Goal: Find specific page/section: Find specific page/section

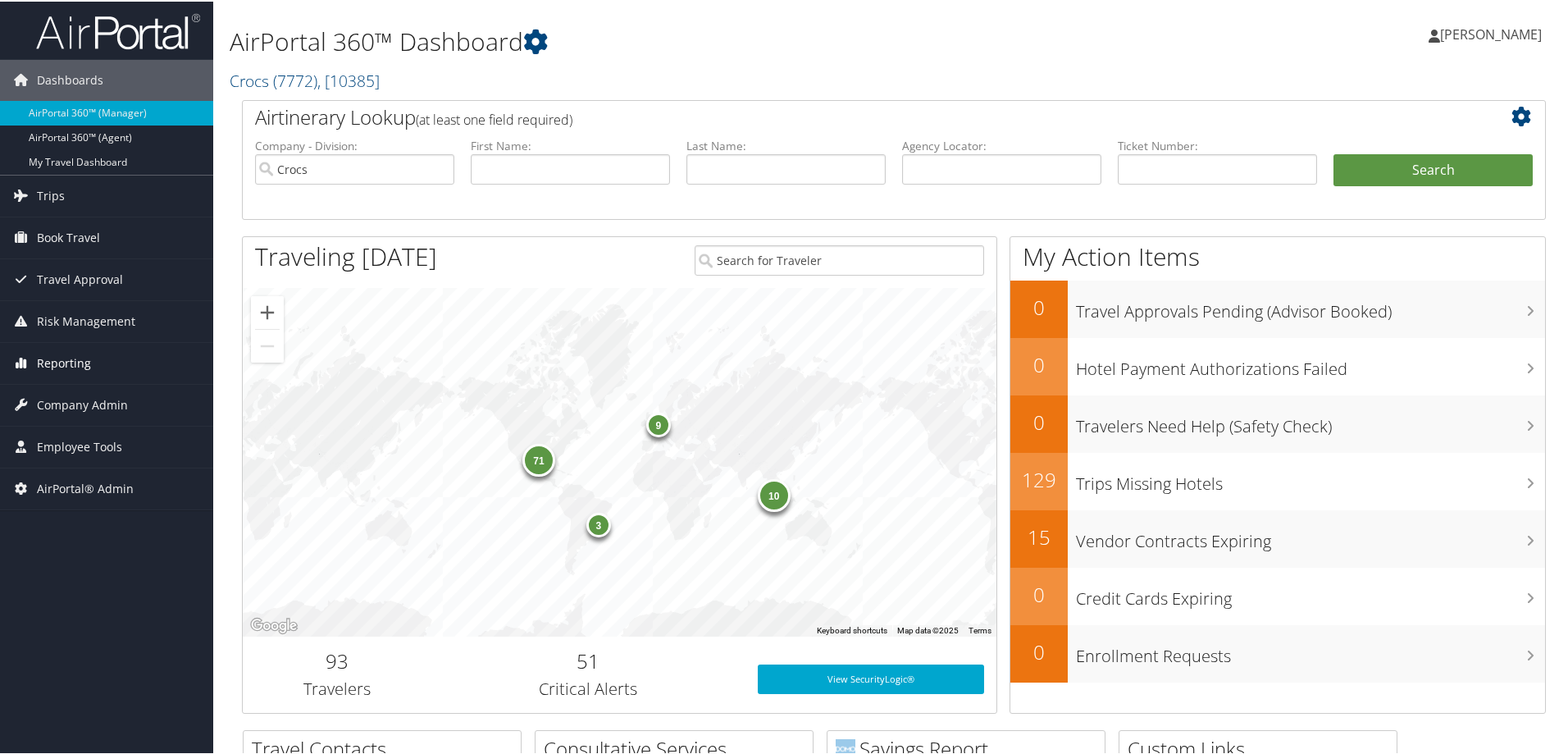
click at [66, 365] on span "Reporting" at bounding box center [63, 361] width 54 height 41
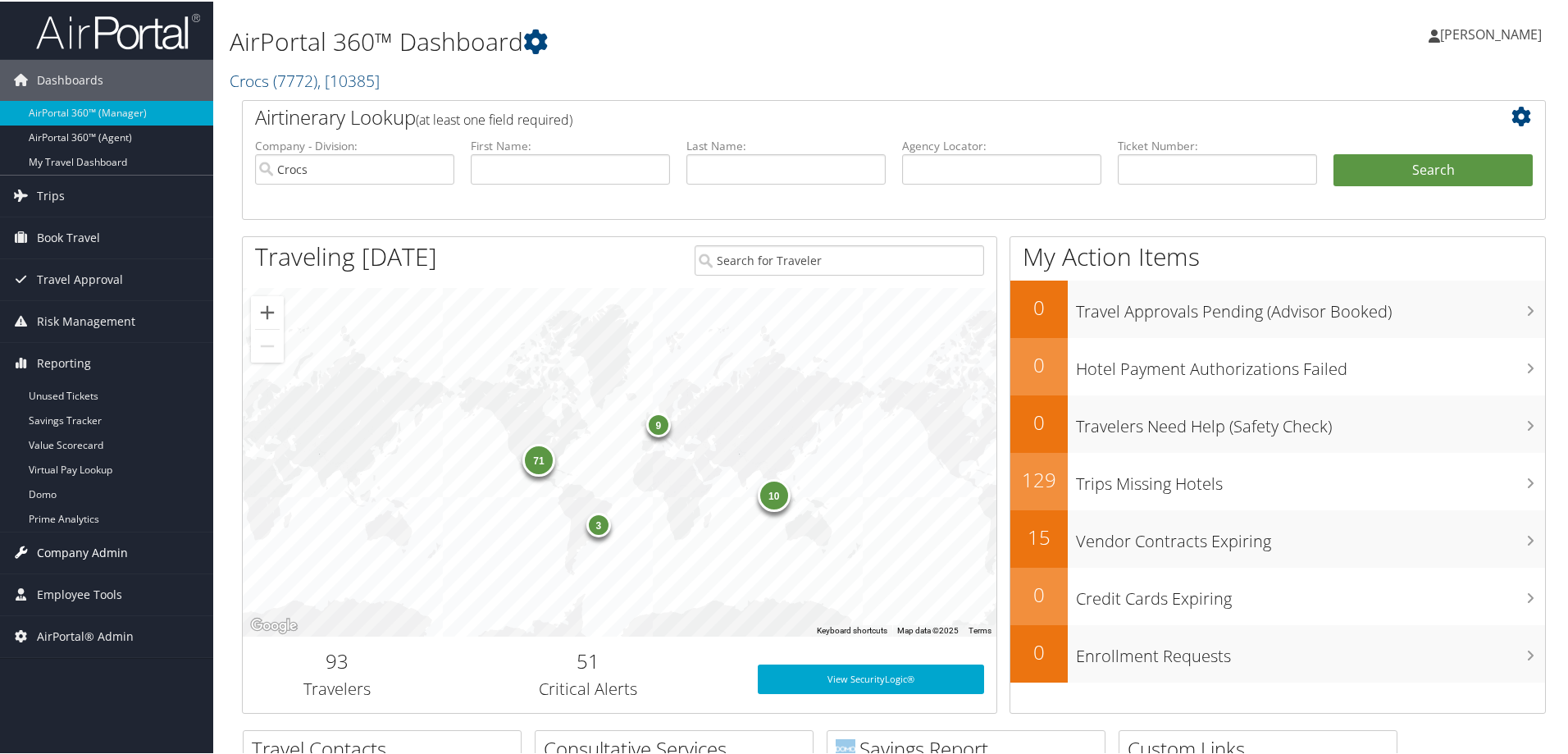
click at [107, 554] on span "Company Admin" at bounding box center [82, 550] width 91 height 41
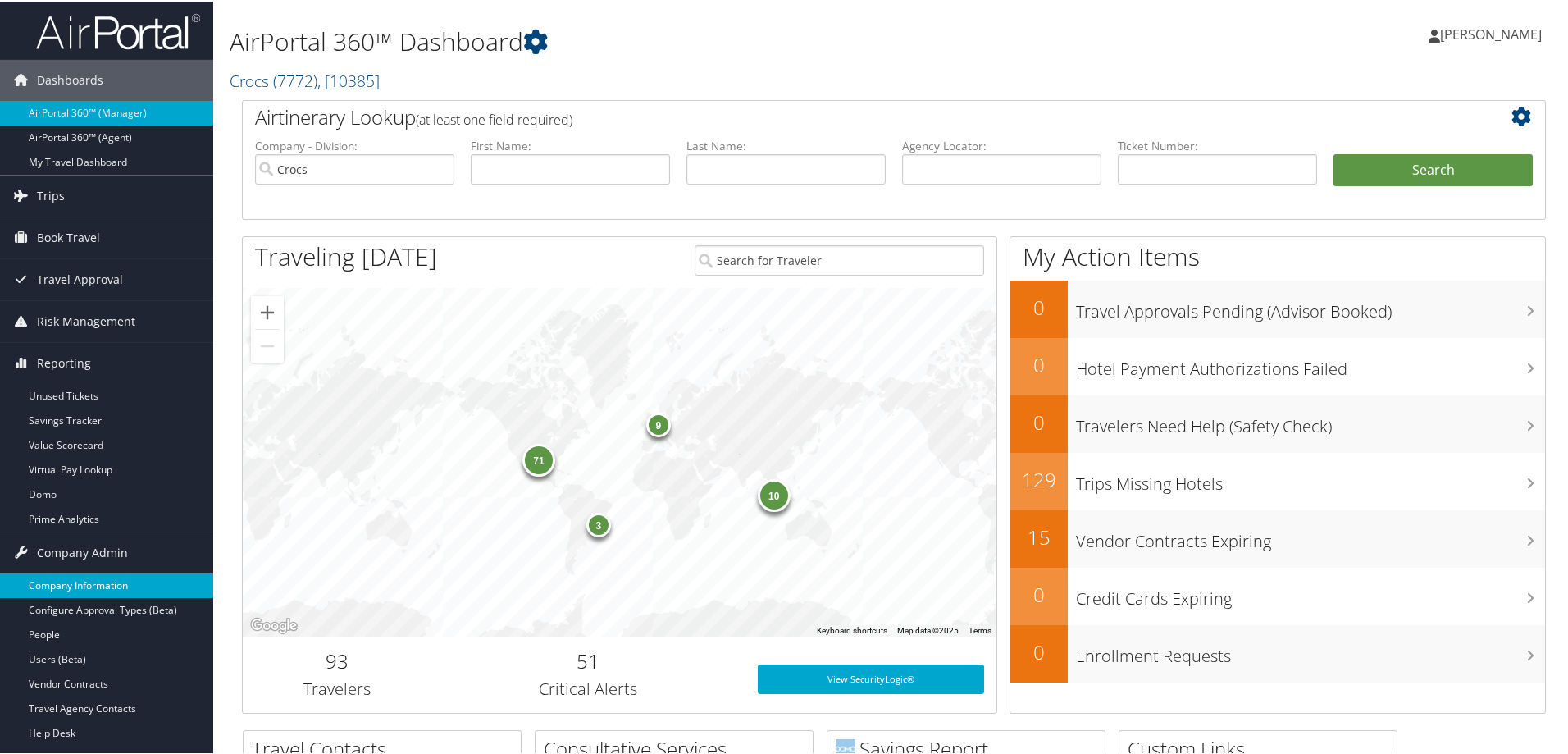
click at [107, 583] on link "Company Information" at bounding box center [107, 583] width 213 height 25
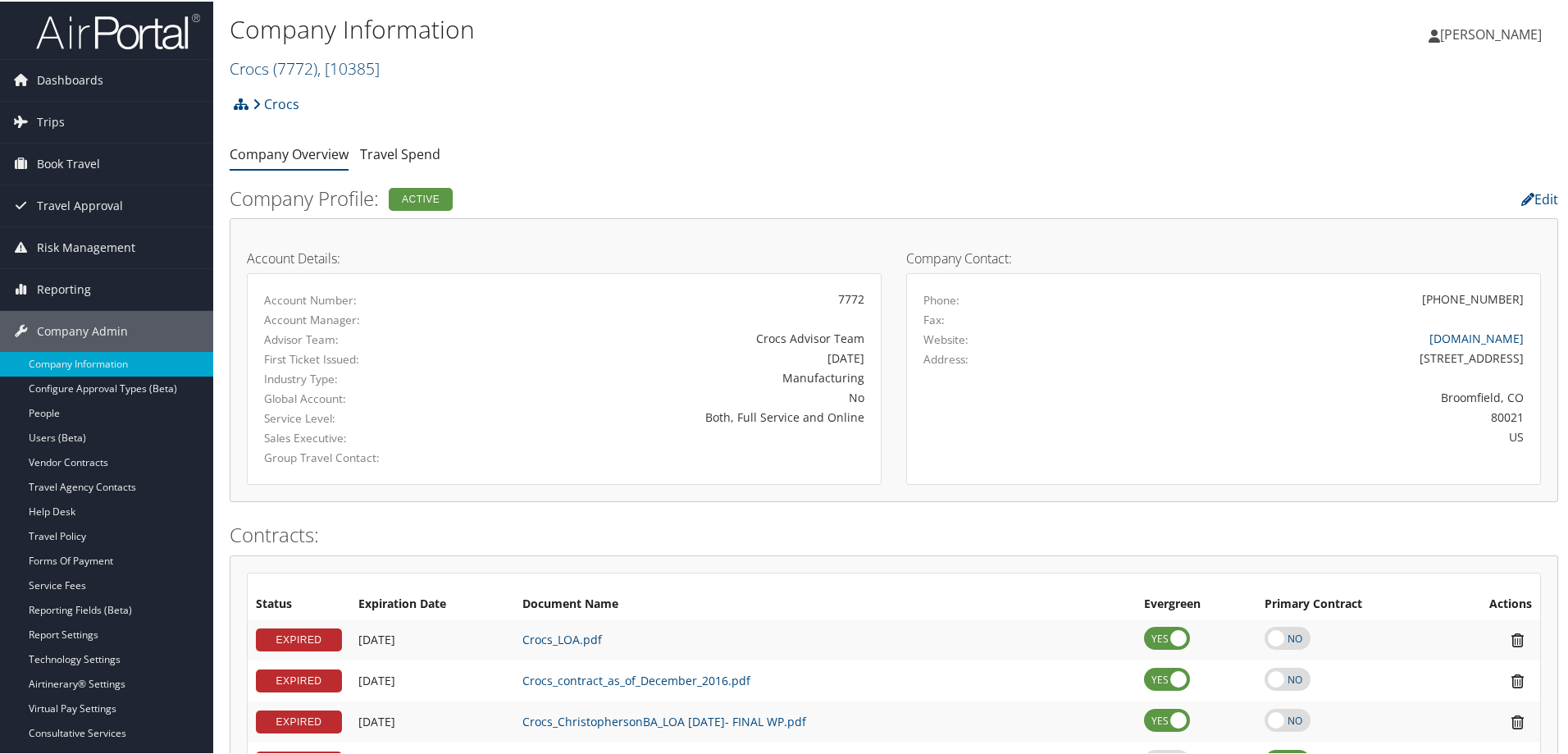
click at [305, 63] on span "( 7772 )" at bounding box center [295, 66] width 44 height 22
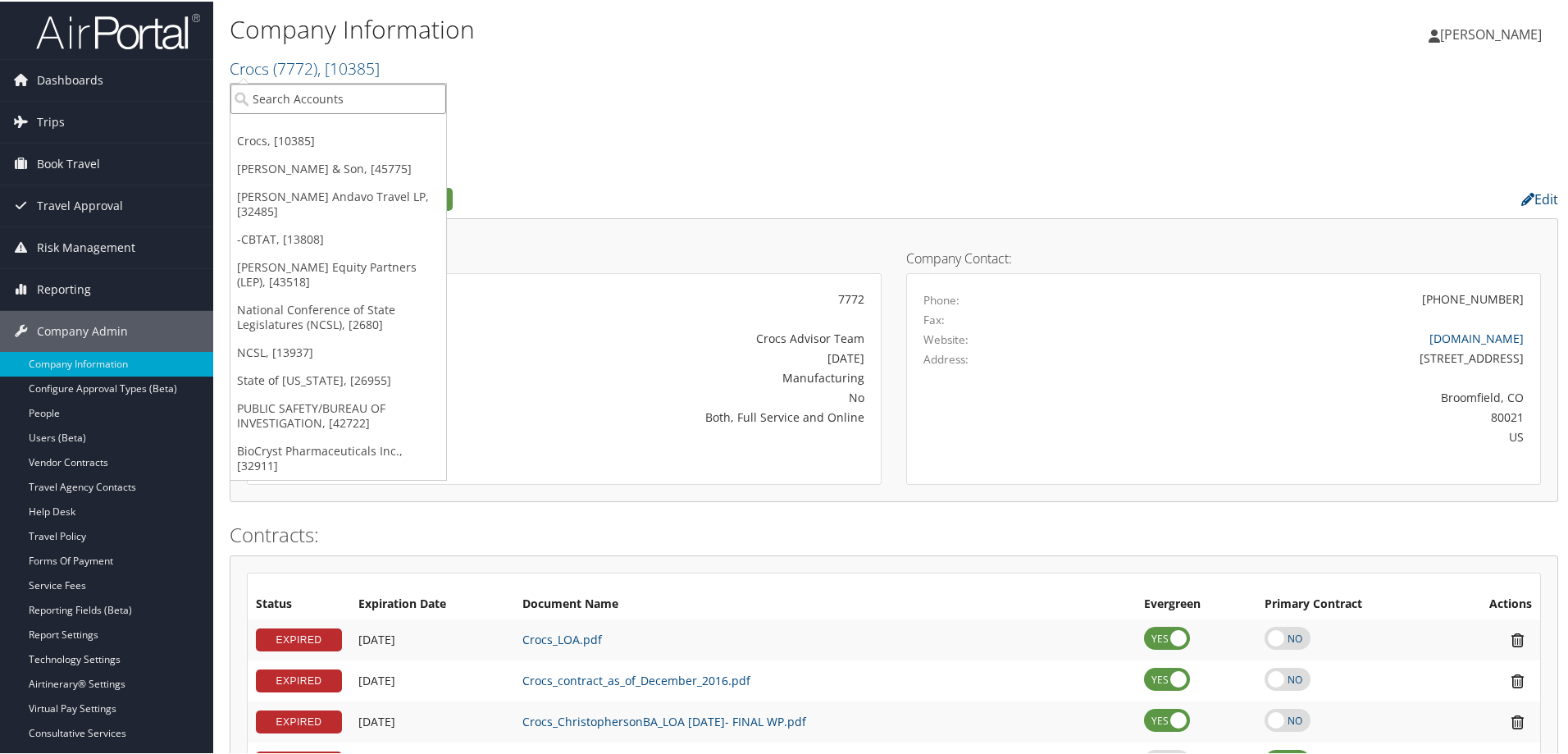
click at [352, 107] on input "search" at bounding box center [338, 97] width 216 height 30
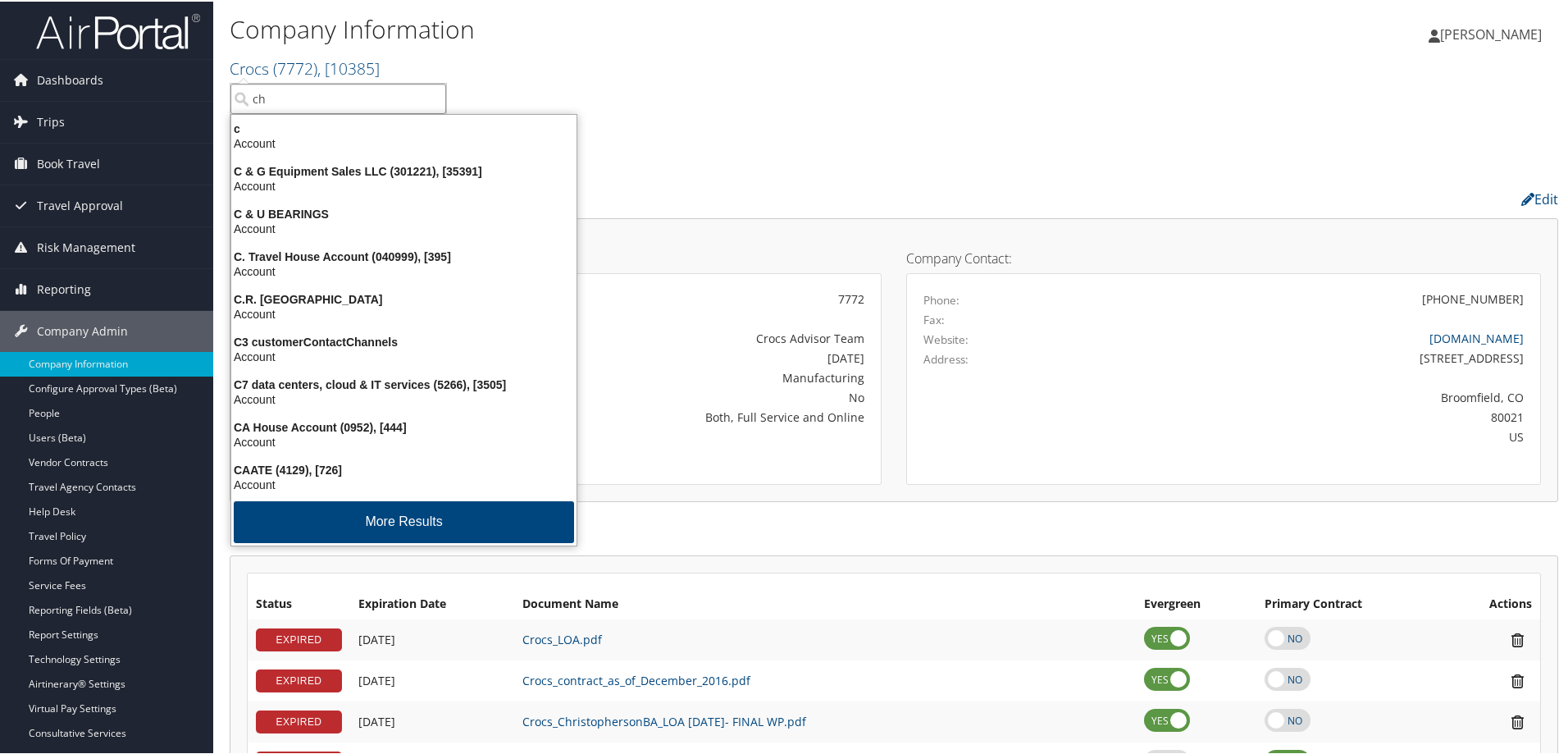
type input "chg"
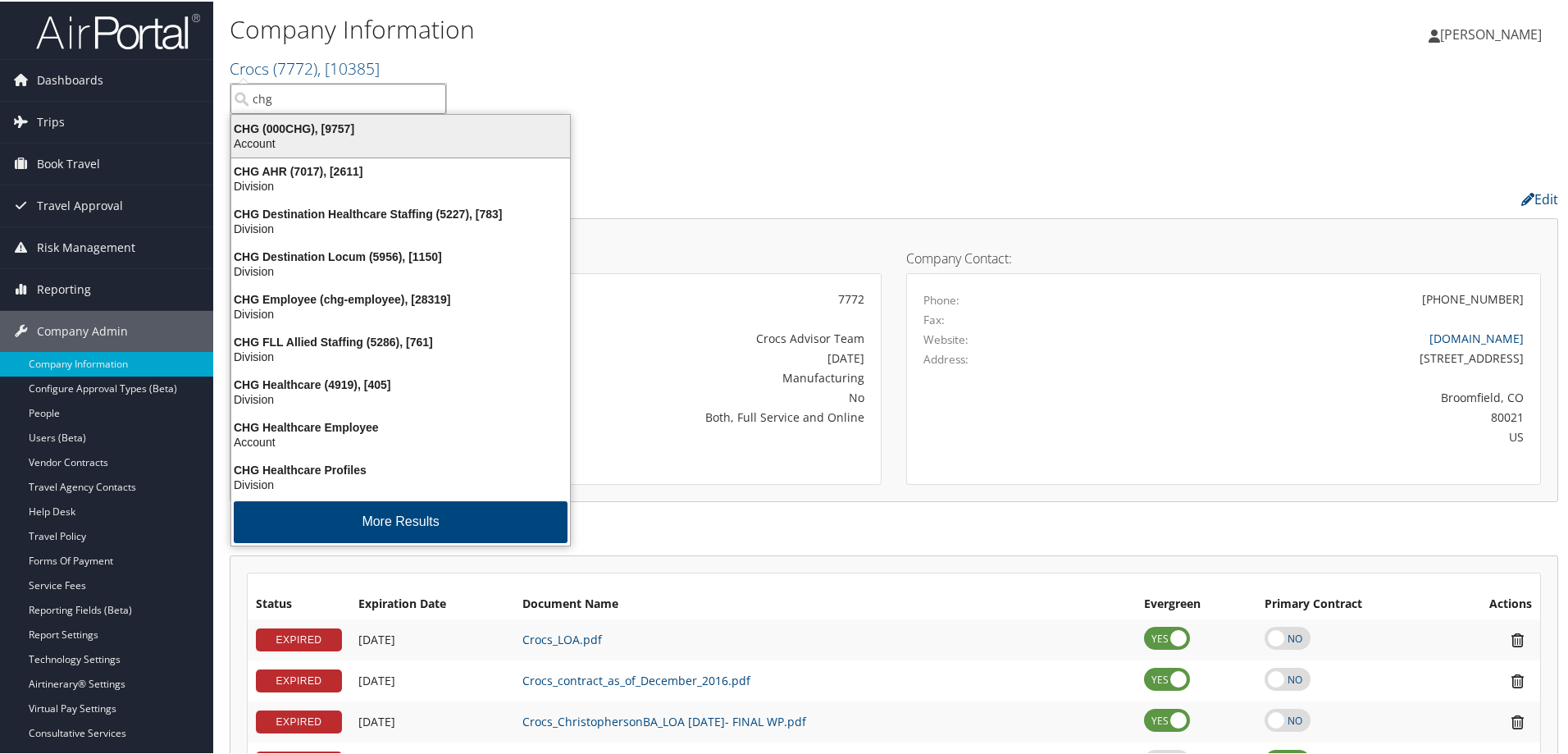
click at [348, 127] on div "CHG (000CHG), [9757]" at bounding box center [401, 127] width 358 height 15
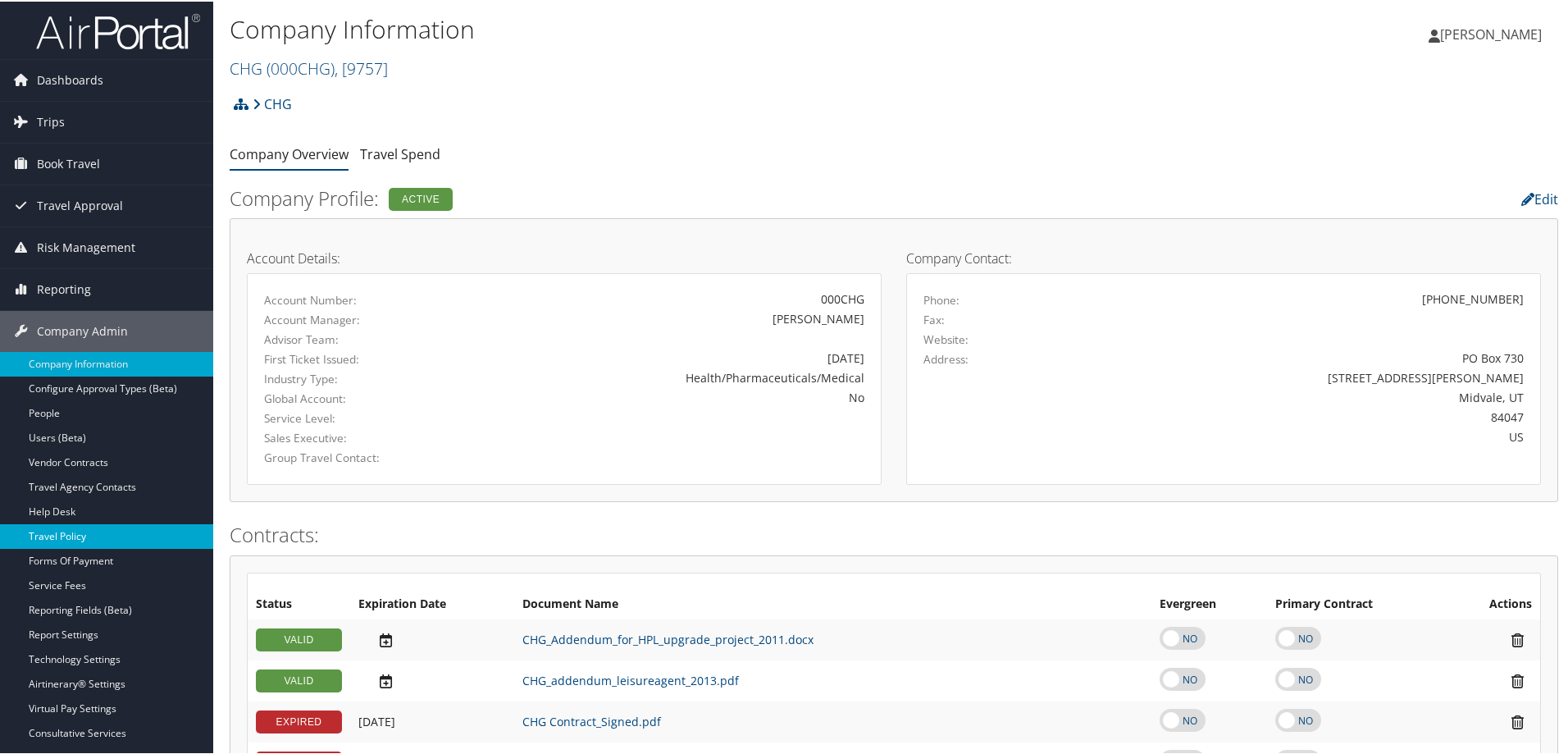
click at [99, 540] on link "Travel Policy" at bounding box center [107, 534] width 213 height 25
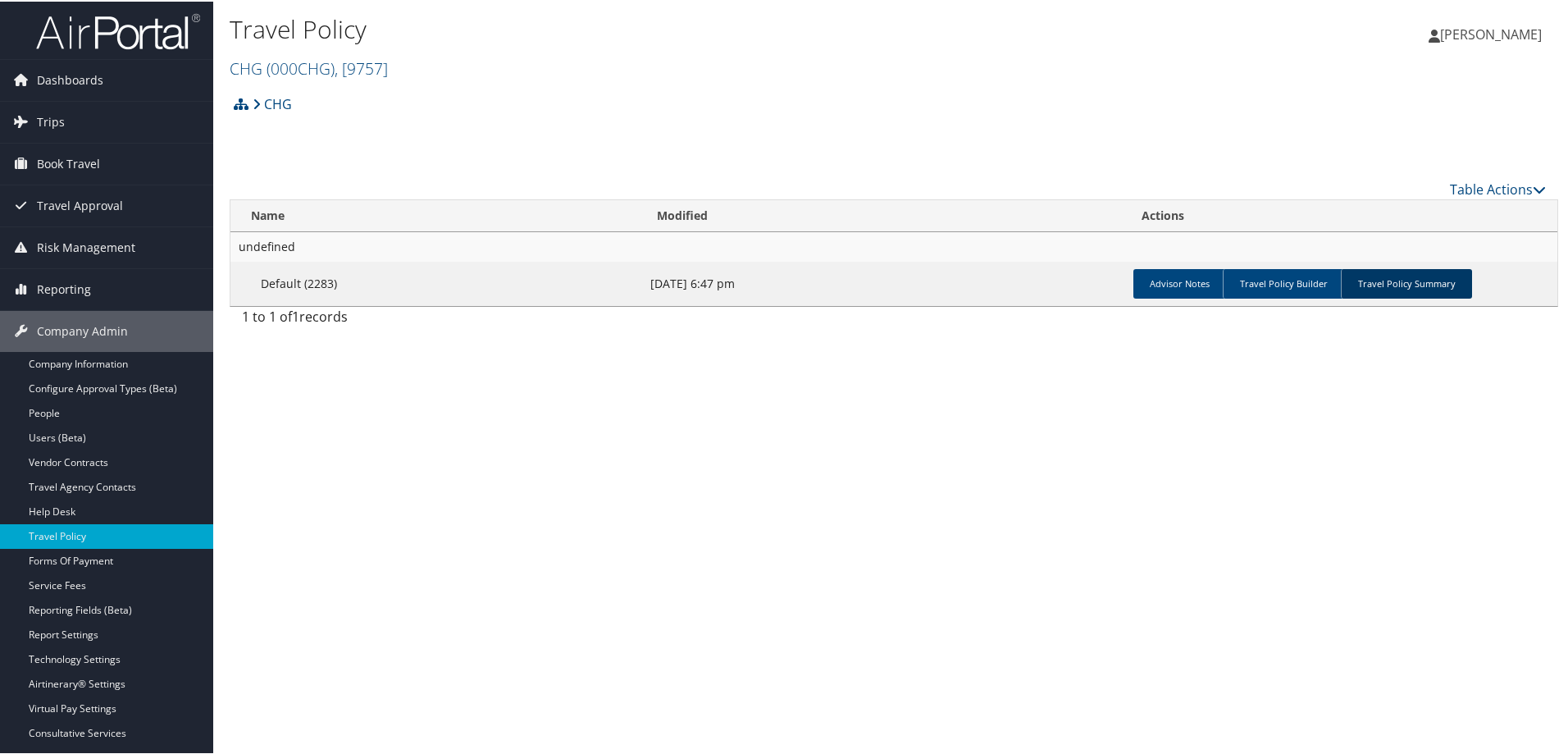
drag, startPoint x: 1335, startPoint y: 268, endPoint x: 1362, endPoint y: 279, distance: 29.2
click at [1357, 276] on link "Travel Policy Summary" at bounding box center [1406, 282] width 131 height 29
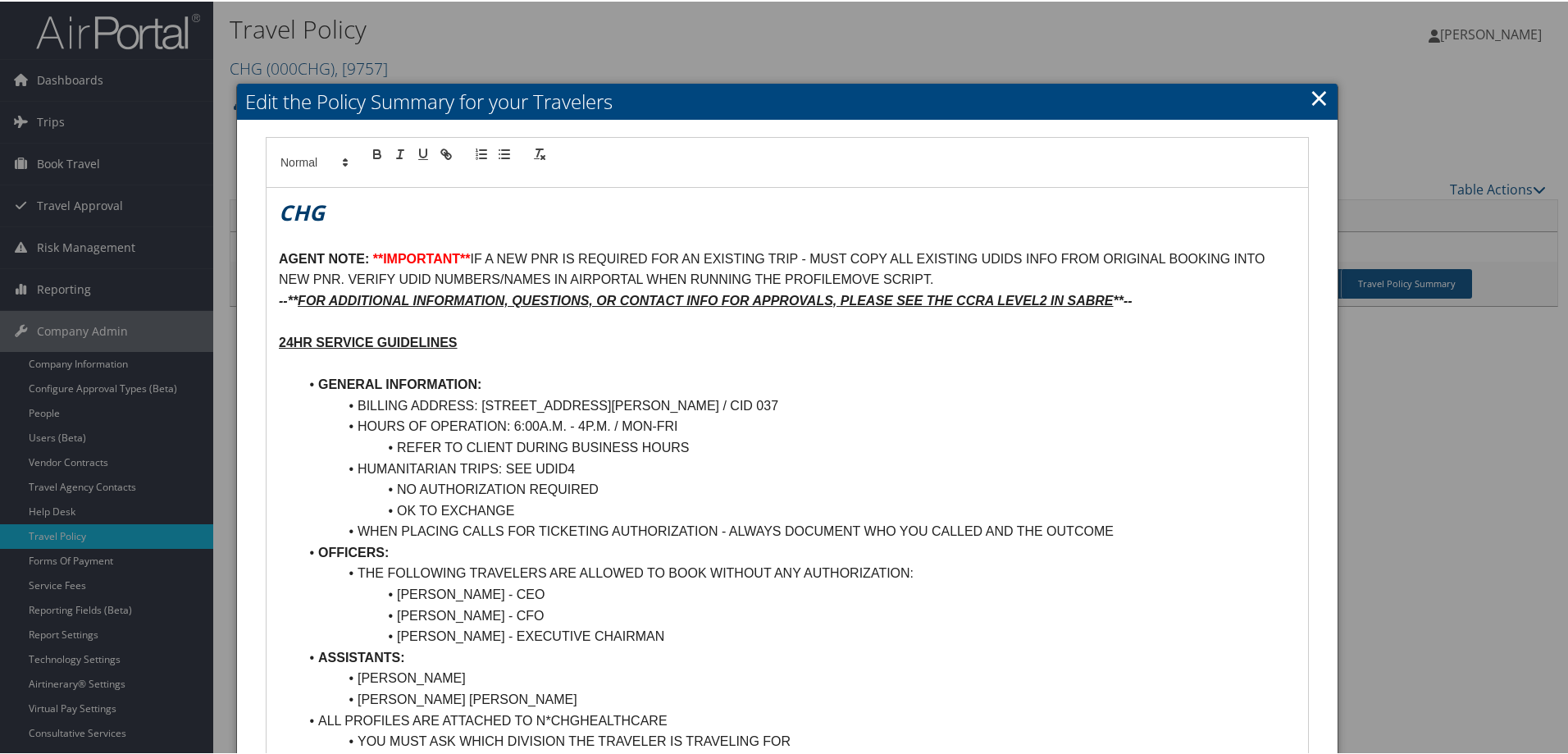
click at [1313, 99] on link "×" at bounding box center [1319, 95] width 19 height 33
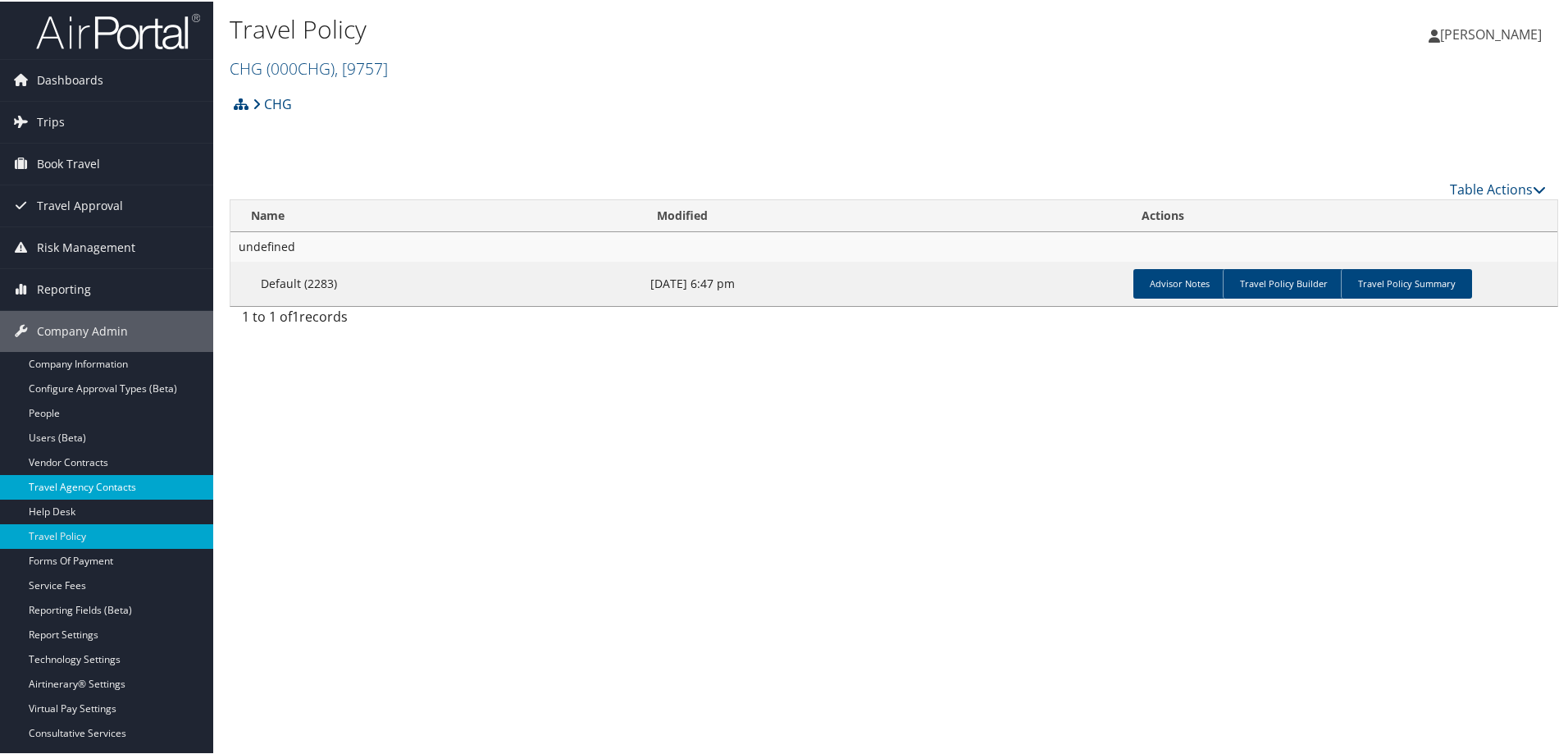
click at [55, 481] on link "Travel Agency Contacts" at bounding box center [107, 485] width 213 height 25
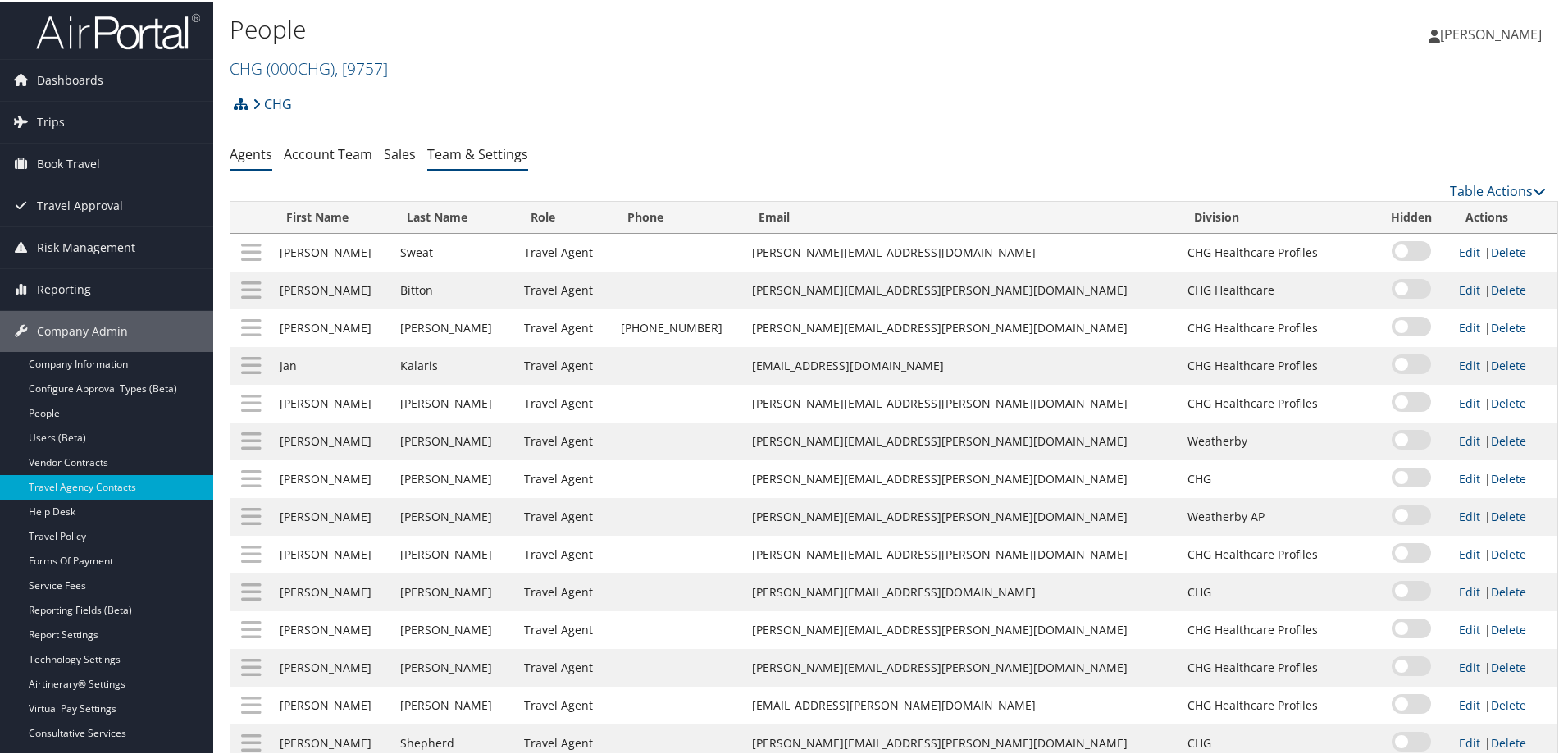
click at [453, 155] on link "Team & Settings" at bounding box center [477, 152] width 101 height 18
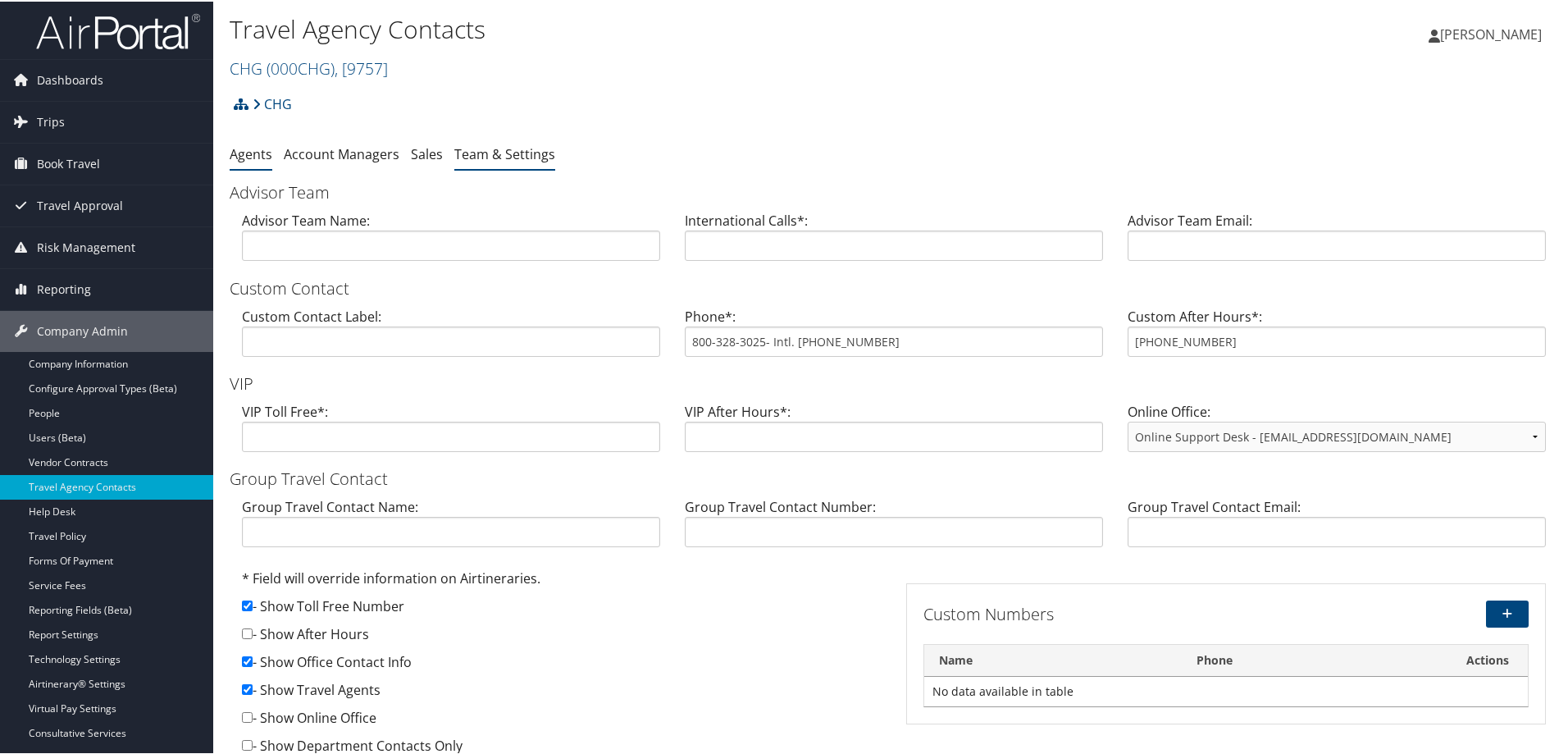
click at [259, 155] on link "Agents" at bounding box center [251, 152] width 42 height 18
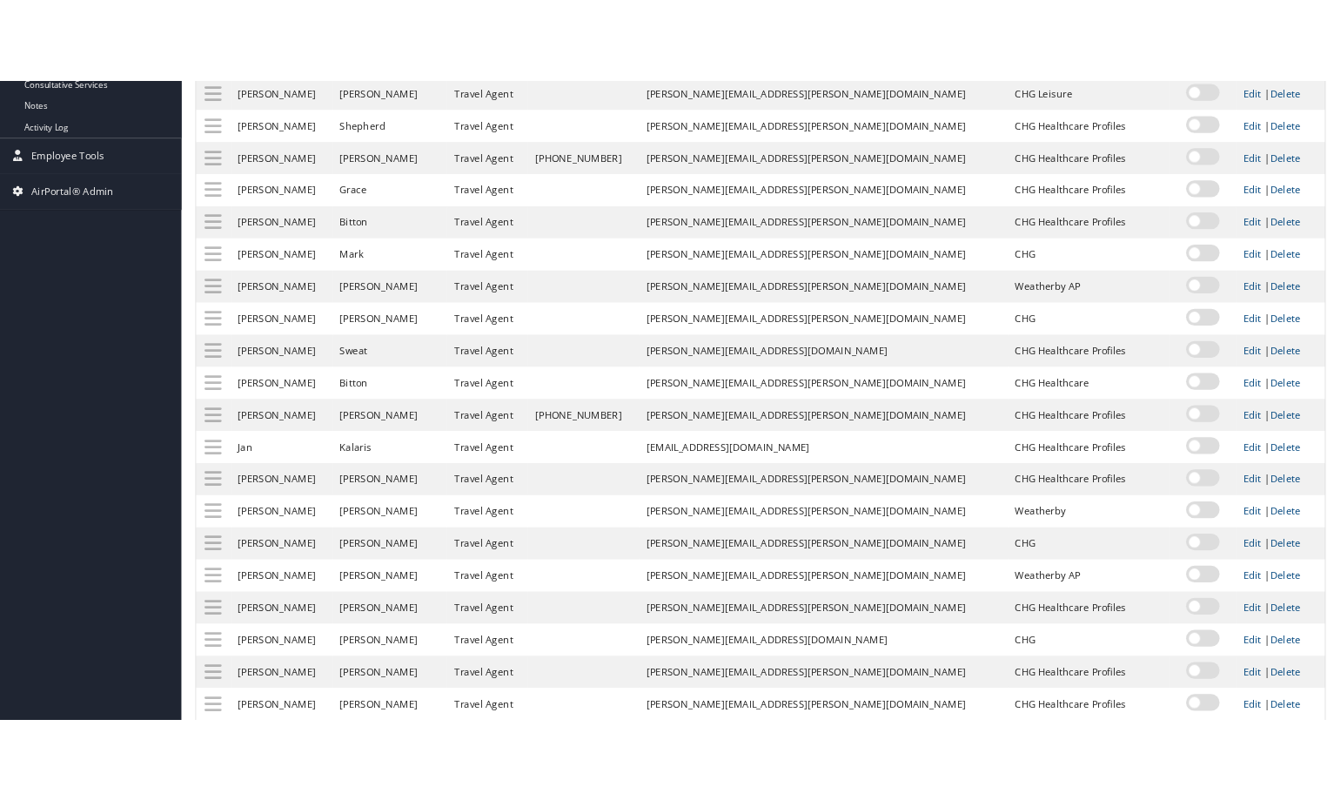
scroll to position [870, 0]
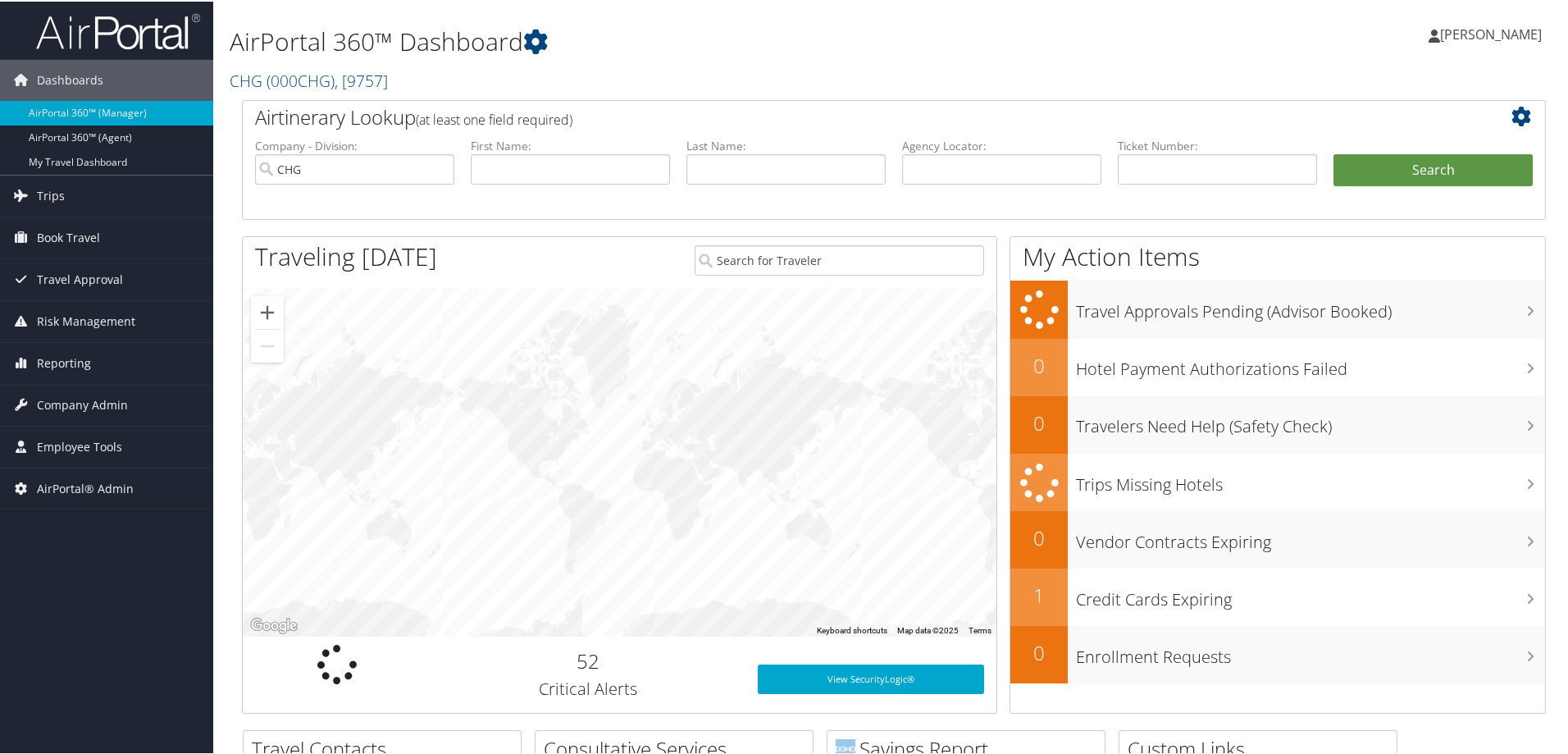
click at [1300, 71] on div "Ryan Katz Ryan Katz My Settings Travel Agency Contacts Log Consulting Time View…" at bounding box center [1312, 40] width 525 height 63
drag, startPoint x: 1228, startPoint y: 3, endPoint x: 974, endPoint y: 51, distance: 258.5
click at [974, 51] on h1 "AirPortal 360™ Dashboard" at bounding box center [673, 40] width 886 height 35
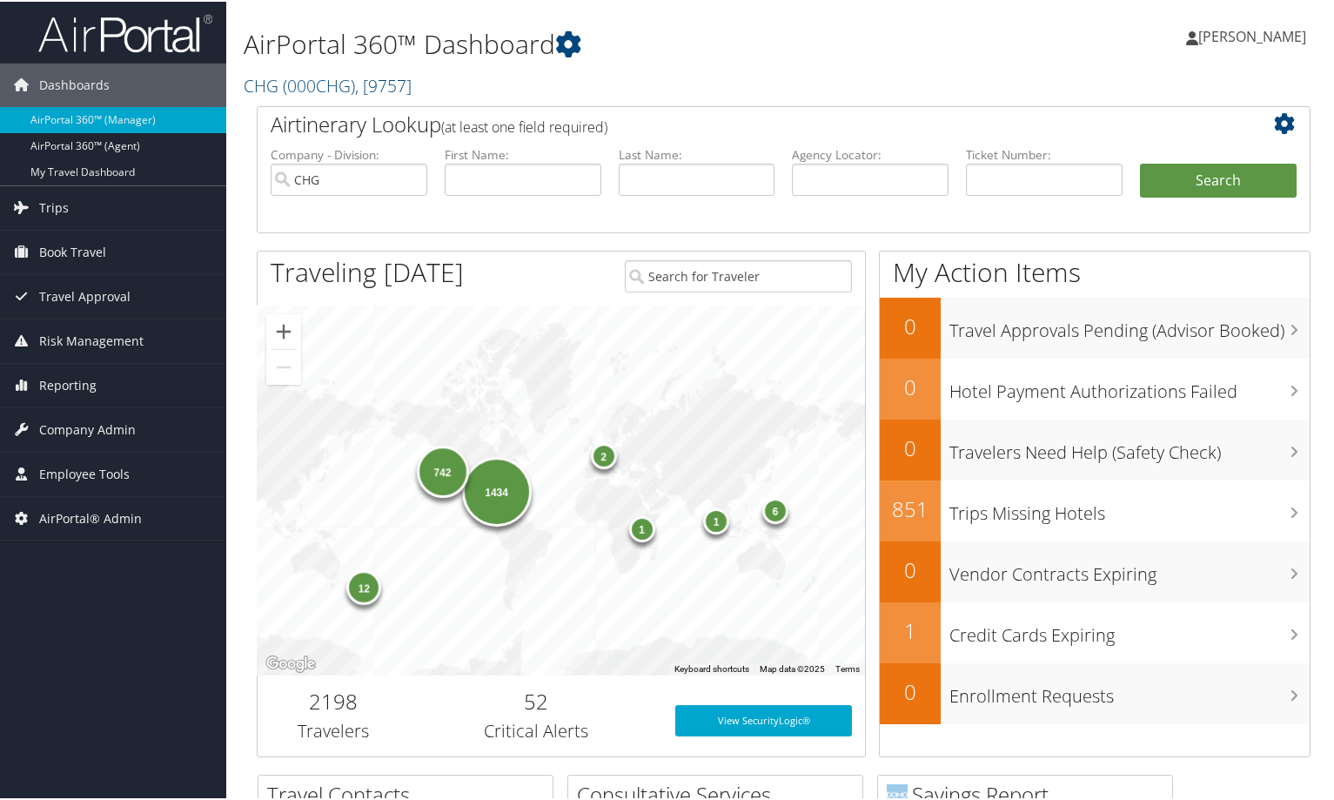
drag, startPoint x: 1087, startPoint y: 44, endPoint x: 1078, endPoint y: 58, distance: 16.4
click at [1078, 58] on div "Ryan Katz Ryan Katz My Settings Travel Agency Contacts Log Consulting Time View…" at bounding box center [1116, 42] width 447 height 67
click at [74, 422] on span "Company Admin" at bounding box center [87, 427] width 97 height 43
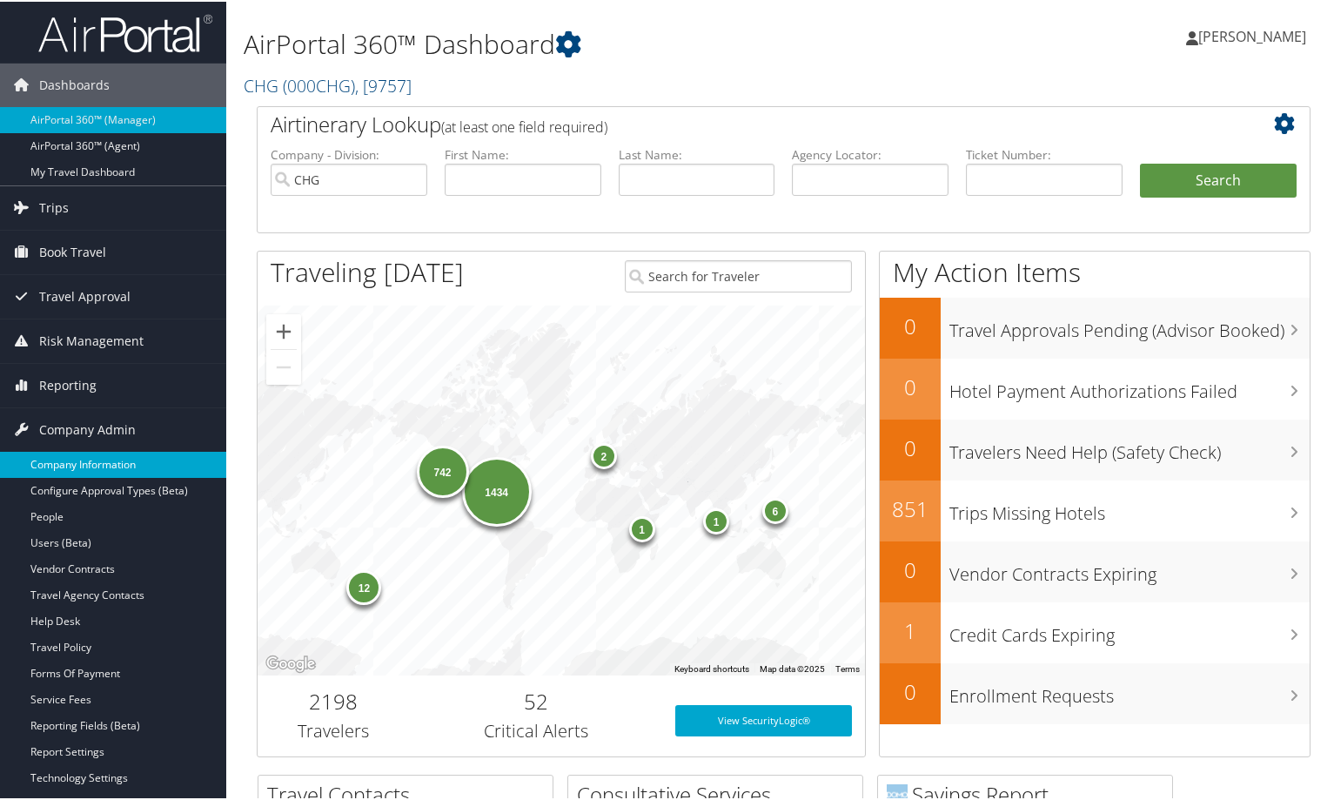
click at [117, 459] on link "Company Information" at bounding box center [113, 463] width 226 height 26
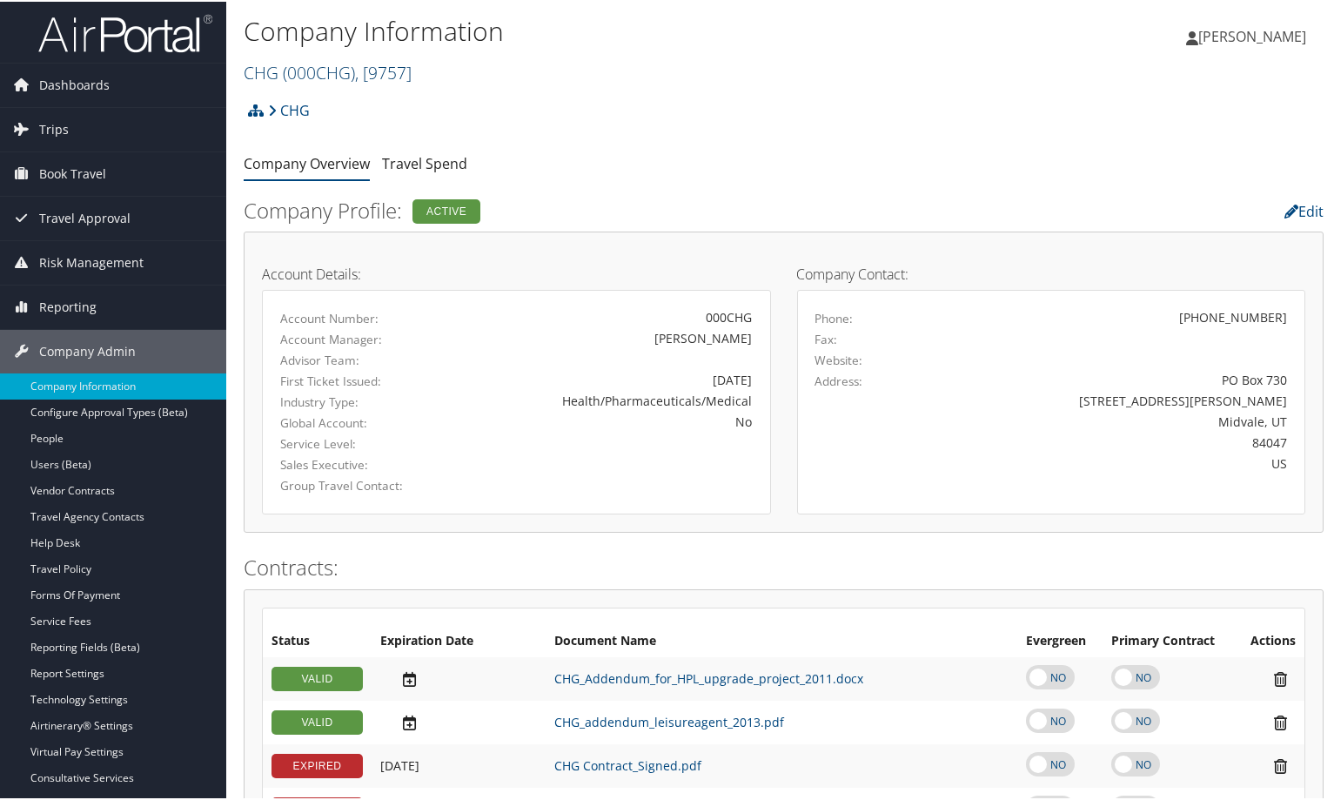
click at [391, 67] on span ", [ 9757 ]" at bounding box center [383, 70] width 57 height 23
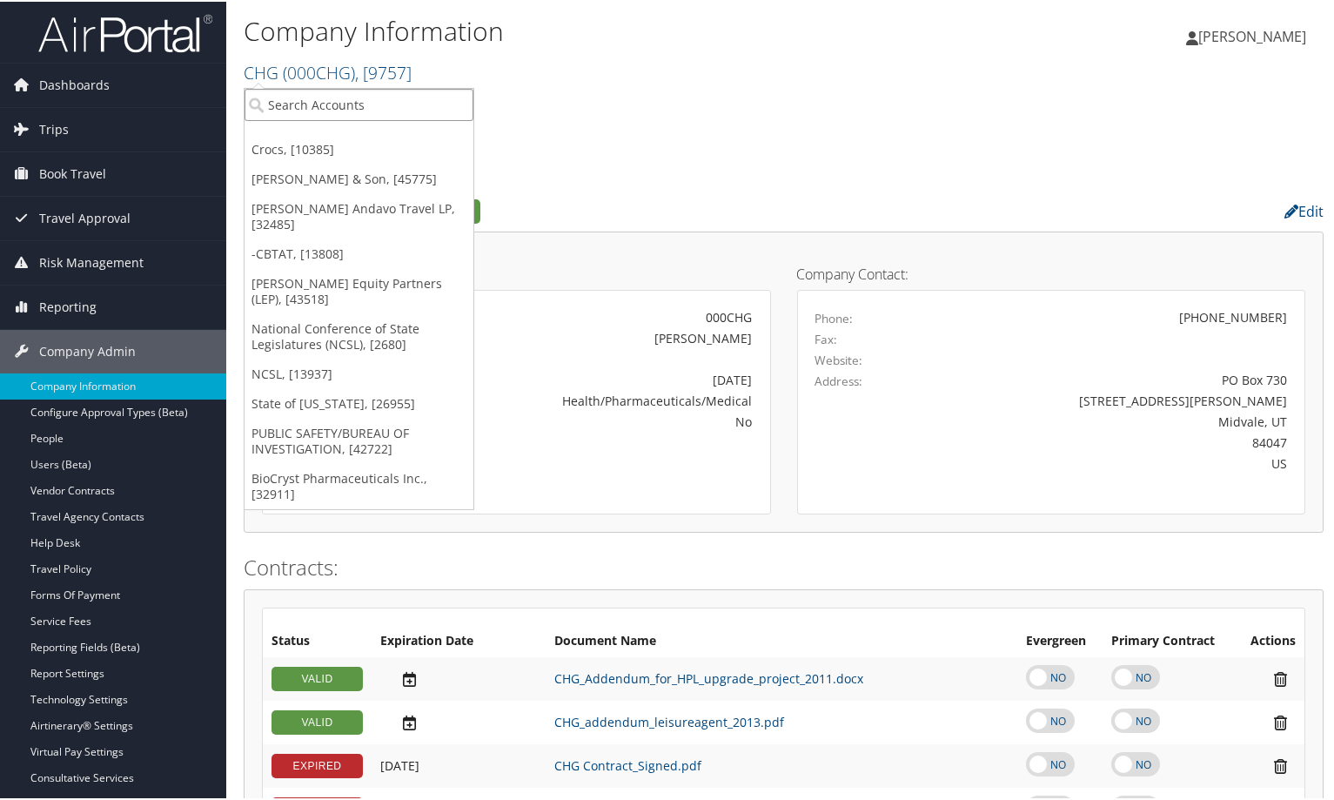
click at [364, 102] on input "search" at bounding box center [358, 103] width 229 height 32
type input "torch"
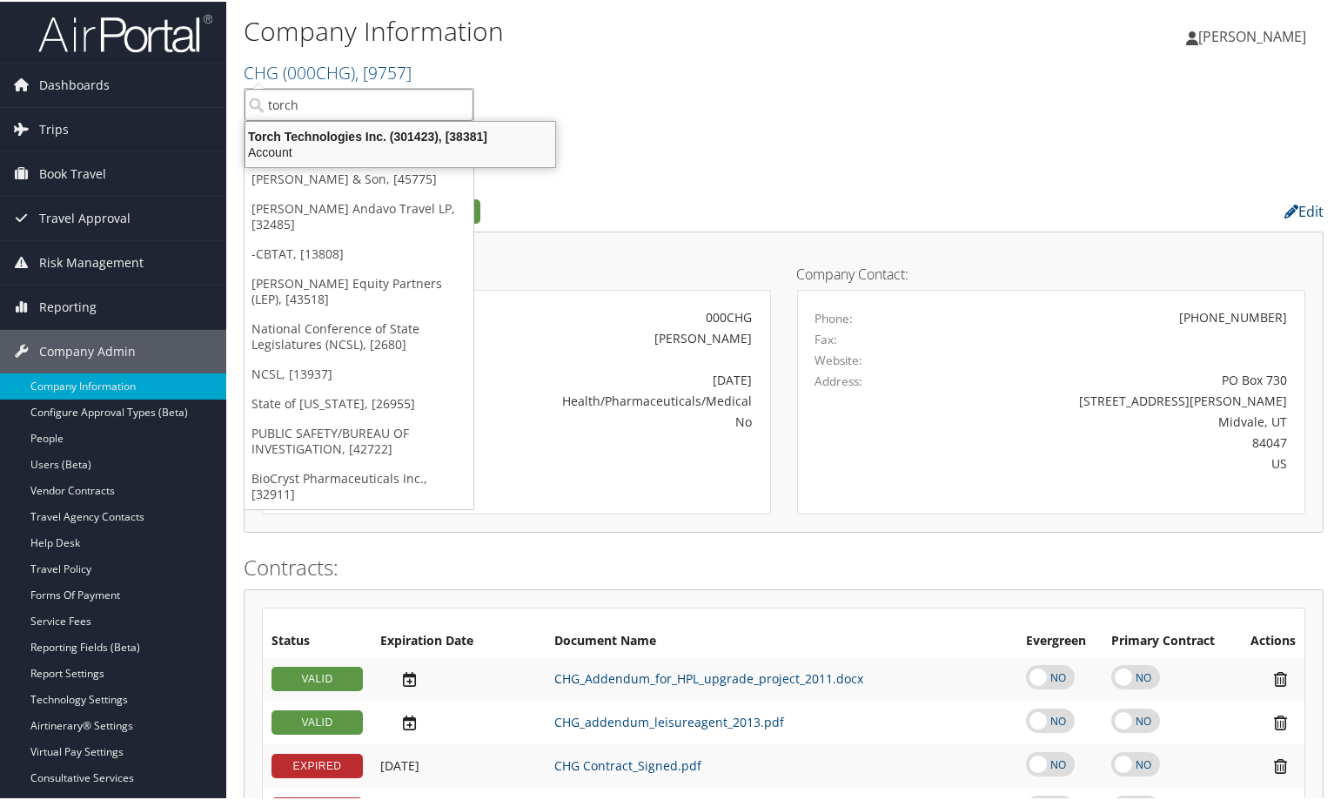
click at [340, 134] on div "Torch Technologies Inc. (301423), [38381]" at bounding box center [400, 135] width 331 height 16
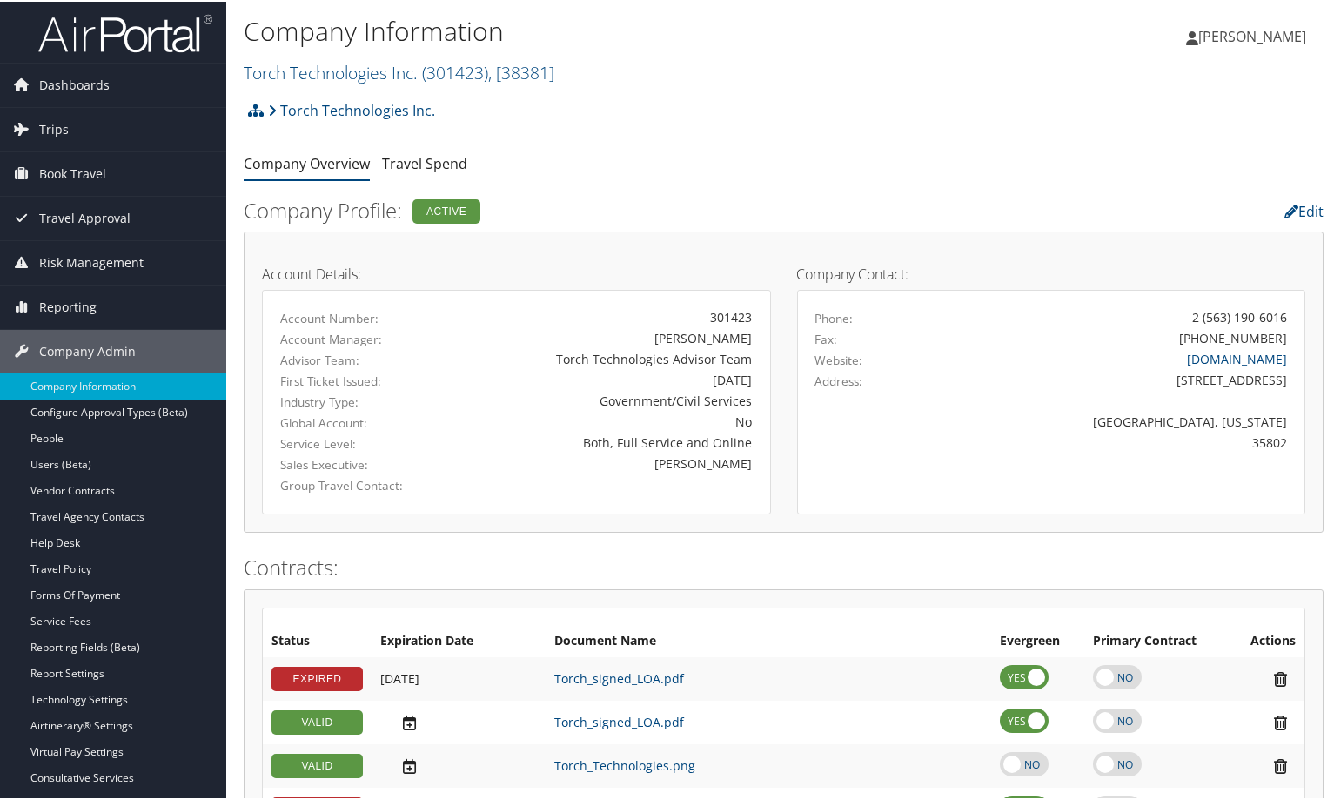
scroll to position [174, 0]
